Goal: Task Accomplishment & Management: Complete application form

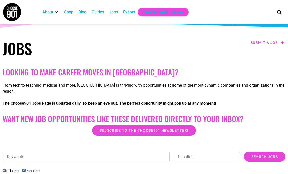
scroll to position [46, 0]
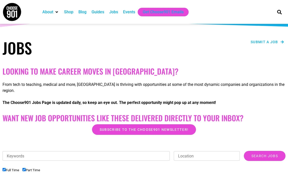
click at [265, 43] on span "Submit a job" at bounding box center [263, 42] width 27 height 4
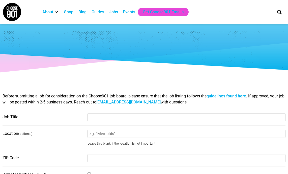
select select
click at [120, 118] on input "Job Title" at bounding box center [186, 118] width 198 height 8
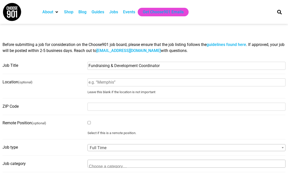
scroll to position [55, 0]
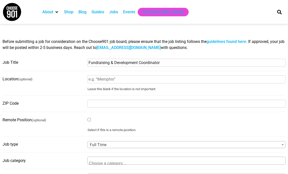
type input "Fundraising & Development Coordinator"
click at [110, 79] on input "Location (optional)" at bounding box center [186, 80] width 198 height 8
click at [99, 104] on input "ZIP Code" at bounding box center [186, 104] width 198 height 8
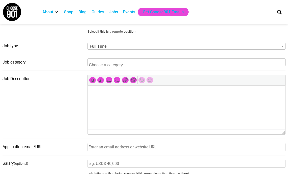
scroll to position [154, 0]
type input "38104"
click at [102, 99] on html at bounding box center [185, 92] width 197 height 14
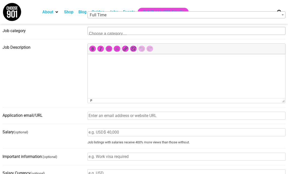
scroll to position [185, 0]
click at [121, 119] on input "Application email/URL" at bounding box center [186, 116] width 198 height 8
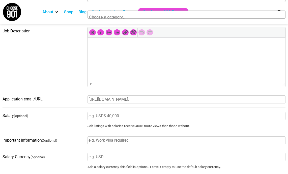
scroll to position [202, 0]
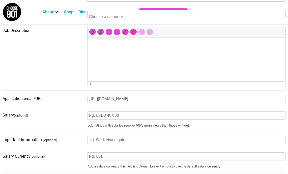
type input "https://www.indeed.com/job/fundraising-development-coordinator-3902815c20791107…"
click at [100, 117] on input "Salary (optional)" at bounding box center [186, 116] width 198 height 8
type input "6"
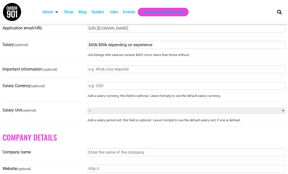
scroll to position [274, 0]
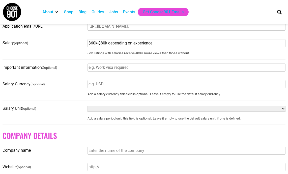
type input "$60k-$80k depending on experience"
click at [127, 112] on select "-- Year Month Week Day Hour" at bounding box center [186, 109] width 198 height 6
select select "YEAR"
click at [87, 108] on select "-- Year Month Week Day Hour" at bounding box center [186, 109] width 198 height 6
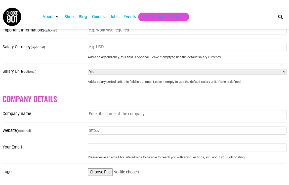
scroll to position [318, 0]
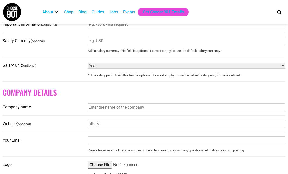
click at [118, 110] on input "Company name" at bounding box center [186, 108] width 198 height 8
type input "Dragonfly Studio"
